Goal: Task Accomplishment & Management: Use online tool/utility

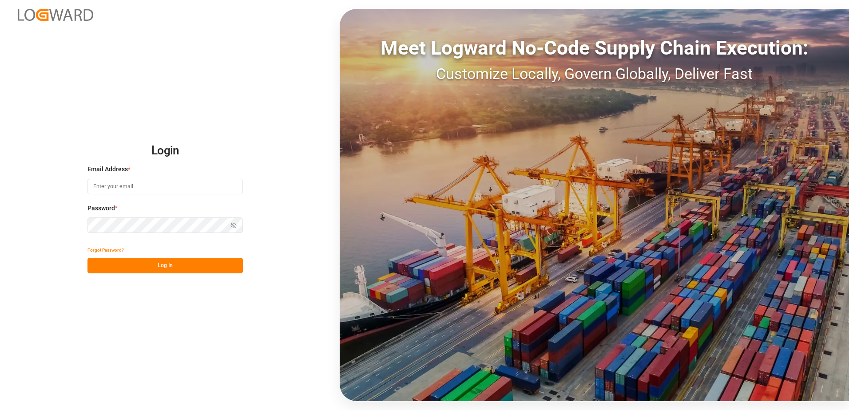
type input "[PERSON_NAME][EMAIL_ADDRESS][PERSON_NAME][DOMAIN_NAME]"
click at [191, 269] on button "Log In" at bounding box center [164, 266] width 155 height 16
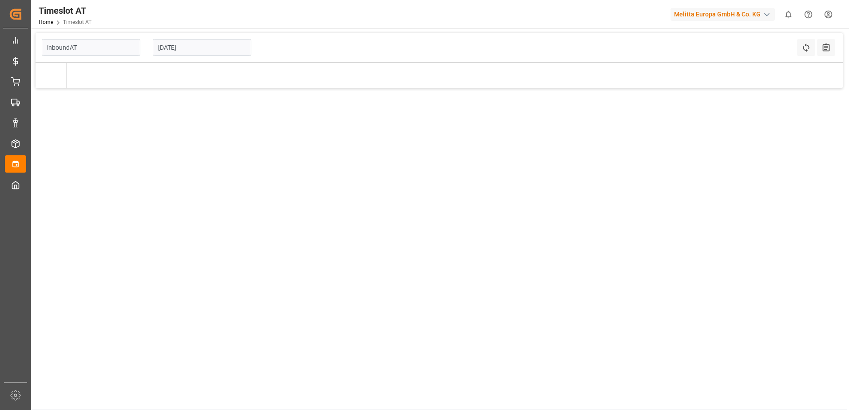
type input "Inbound AT"
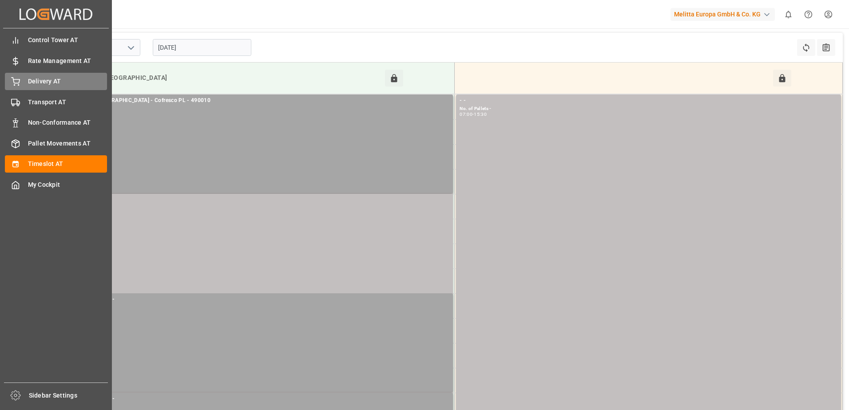
click at [27, 79] on div "Delivery AT Delivery AT" at bounding box center [56, 81] width 102 height 17
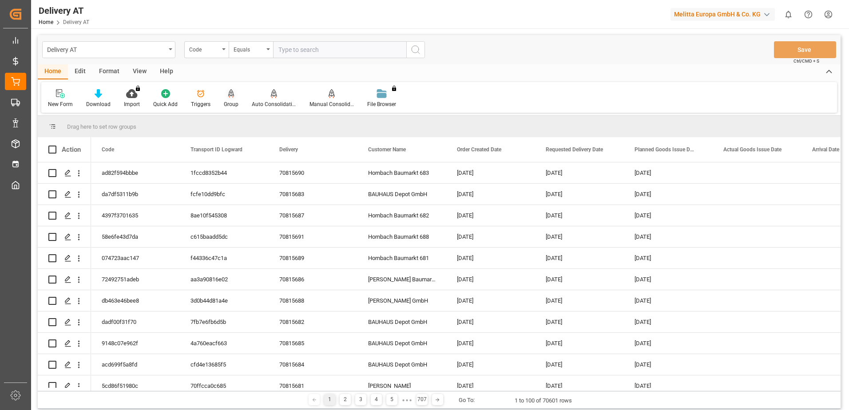
click at [225, 97] on div at bounding box center [231, 93] width 15 height 9
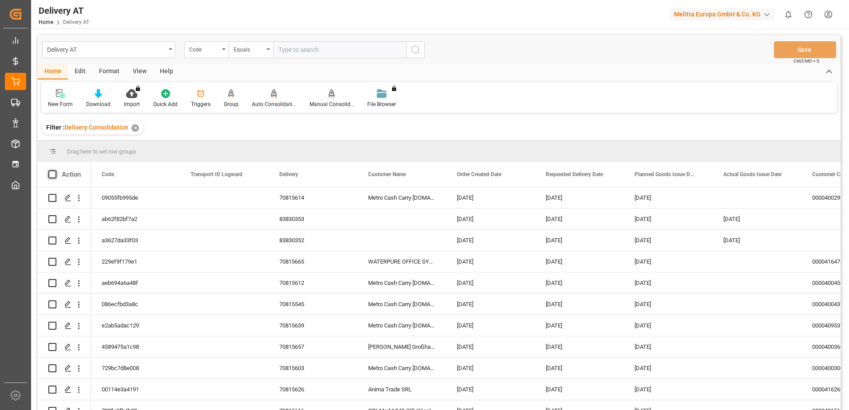
click at [51, 174] on span at bounding box center [52, 174] width 8 height 8
click at [55, 170] on input "checkbox" at bounding box center [55, 170] width 0 height 0
checkbox input "true"
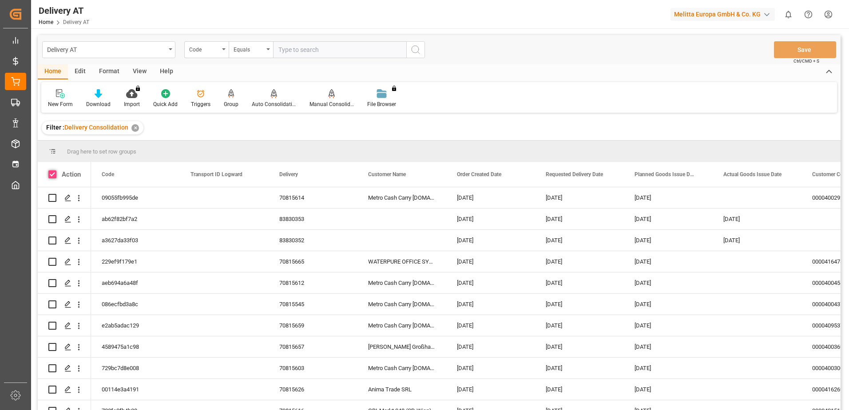
checkbox input "true"
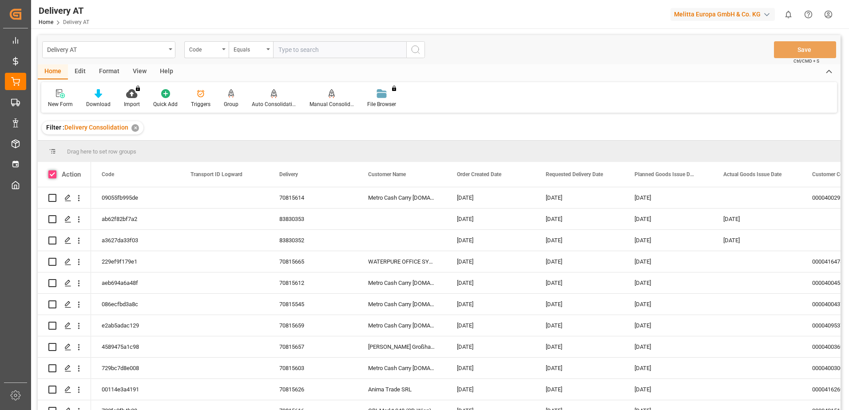
checkbox input "true"
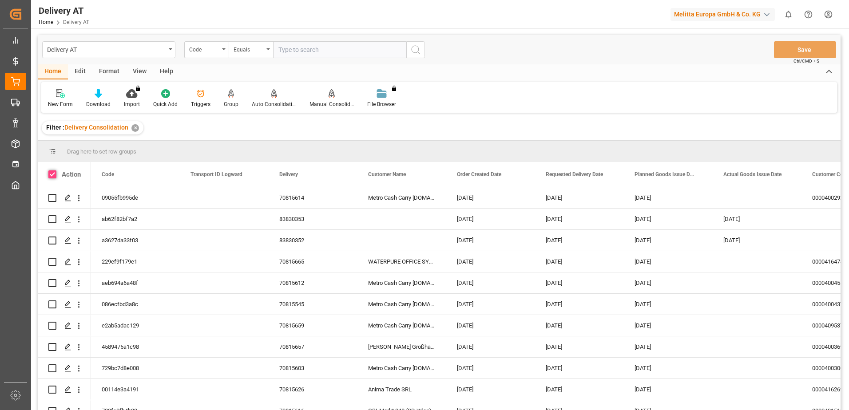
checkbox input "true"
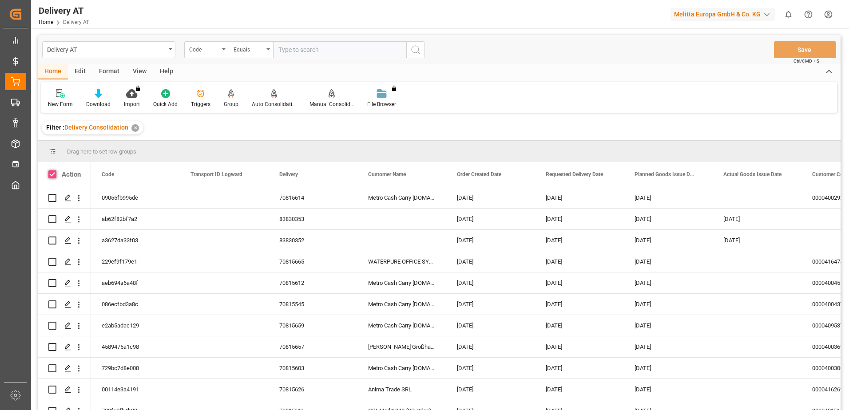
checkbox input "true"
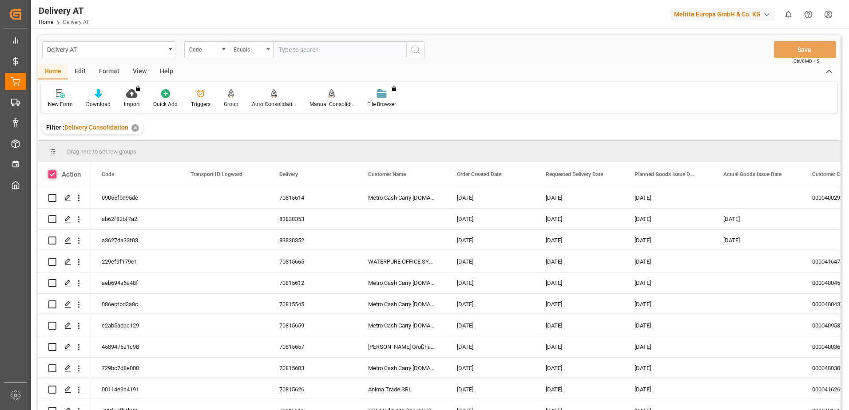
checkbox input "true"
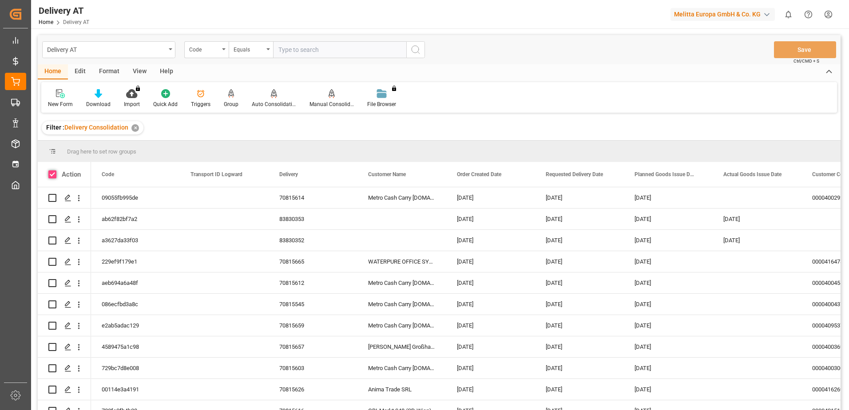
checkbox input "true"
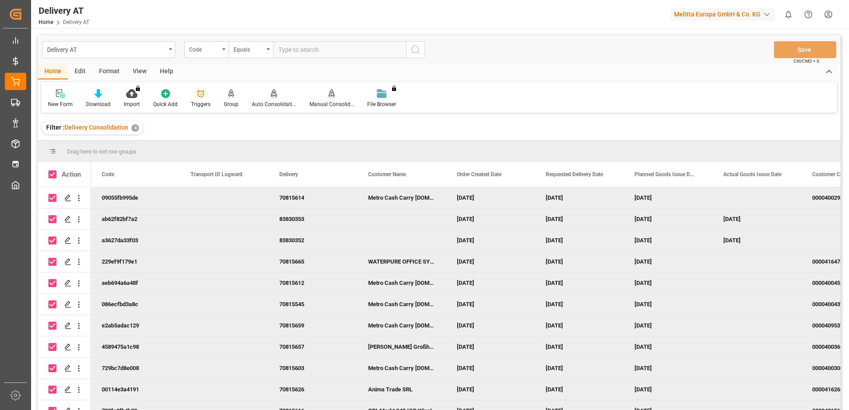
click at [142, 71] on div "View" at bounding box center [139, 71] width 27 height 15
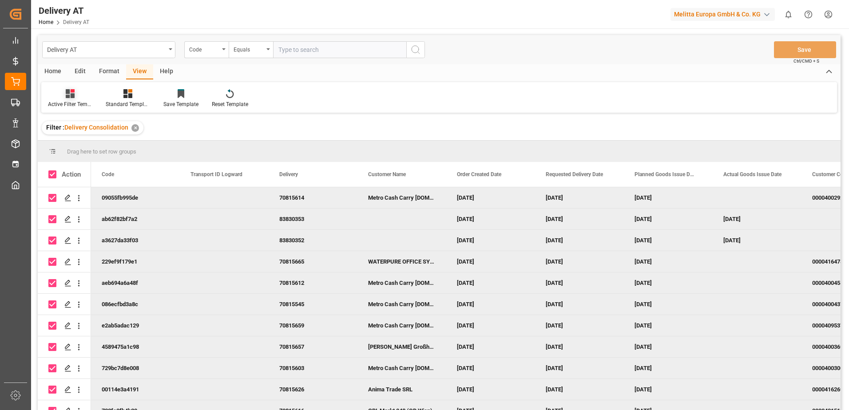
click at [60, 99] on div "Active Filter Template" at bounding box center [70, 99] width 58 height 20
click at [77, 141] on div "Übersicht" at bounding box center [94, 143] width 78 height 9
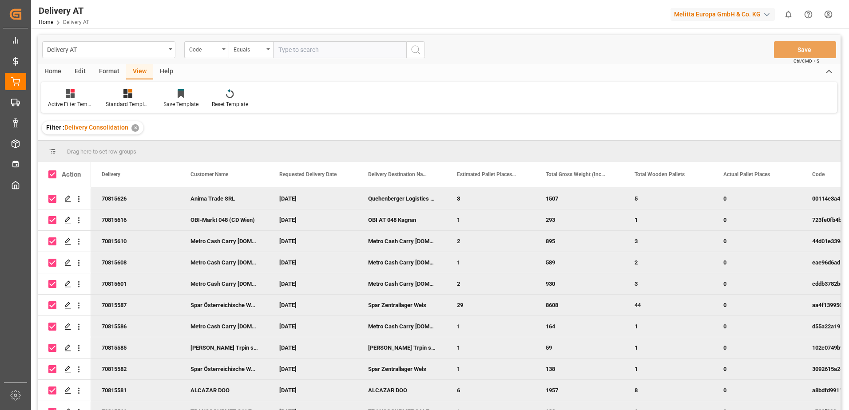
scroll to position [174, 0]
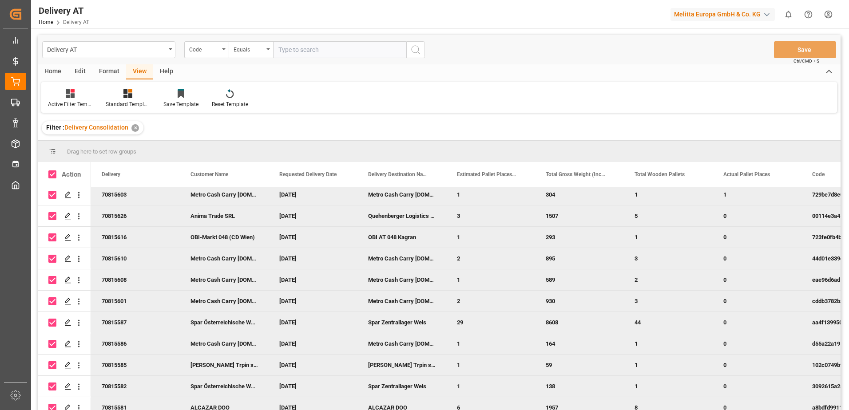
click at [58, 65] on div "Home" at bounding box center [53, 71] width 30 height 15
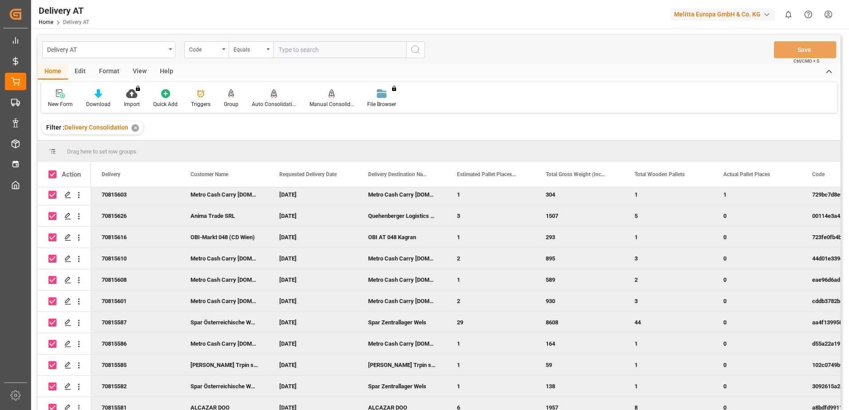
click at [273, 95] on icon at bounding box center [274, 93] width 6 height 9
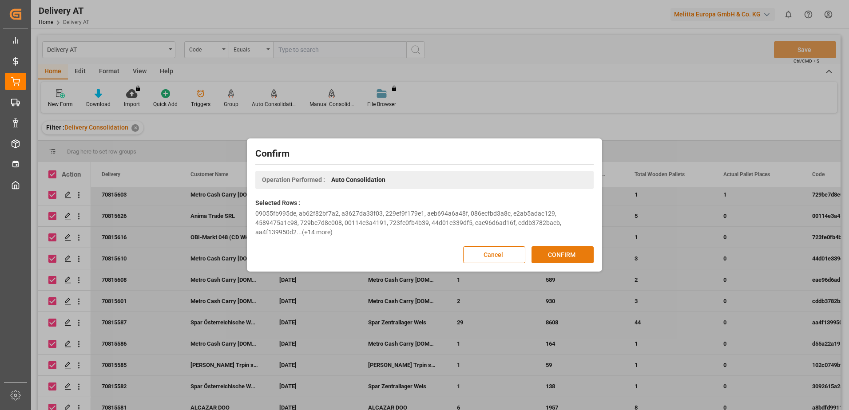
click at [558, 254] on button "CONFIRM" at bounding box center [562, 254] width 62 height 17
